Goal: Information Seeking & Learning: Learn about a topic

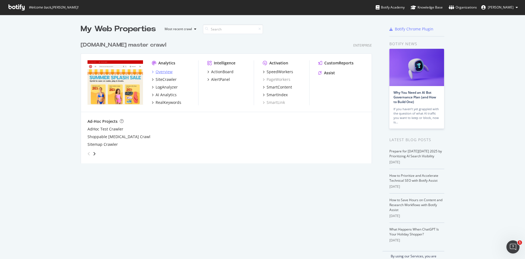
click at [163, 72] on div "Overview" at bounding box center [164, 71] width 17 height 5
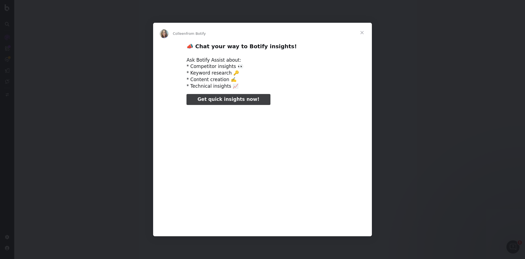
type input "81994"
click at [363, 34] on span "Close" at bounding box center [362, 33] width 20 height 20
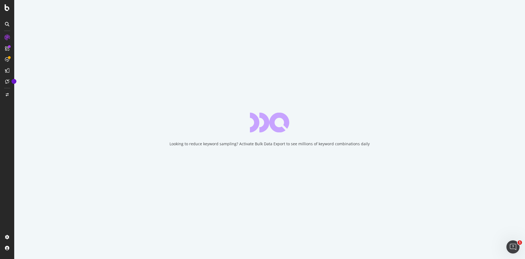
click at [8, 22] on icon at bounding box center [7, 24] width 4 height 4
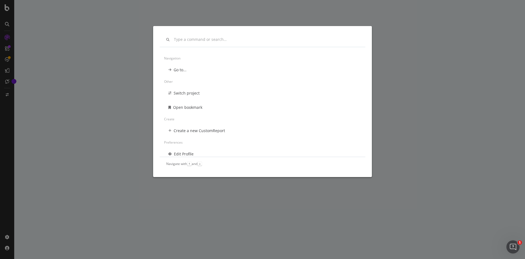
click at [8, 7] on div "Navigation Go to... Other Switch project Open bookmark Create Create a new Cust…" at bounding box center [262, 129] width 525 height 259
click at [269, 196] on div "Navigation Go to... Other Switch project Open bookmark Create Create a new Cust…" at bounding box center [262, 129] width 525 height 259
click at [405, 210] on div "Navigation Go to... Other Switch project Open bookmark Create Create a new Cust…" at bounding box center [262, 129] width 525 height 259
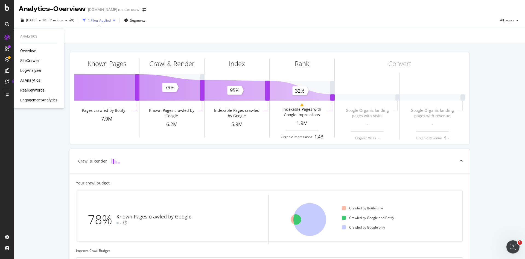
click at [41, 91] on div "RealKeywords" at bounding box center [32, 89] width 24 height 5
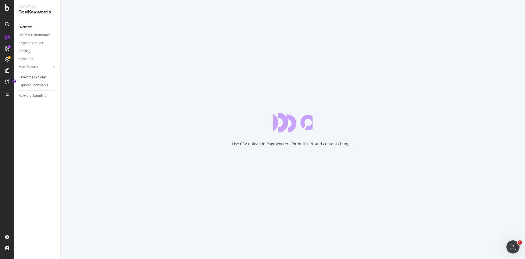
click at [27, 77] on div "Keywords Explorer" at bounding box center [32, 77] width 27 height 6
